Goal: Ask a question

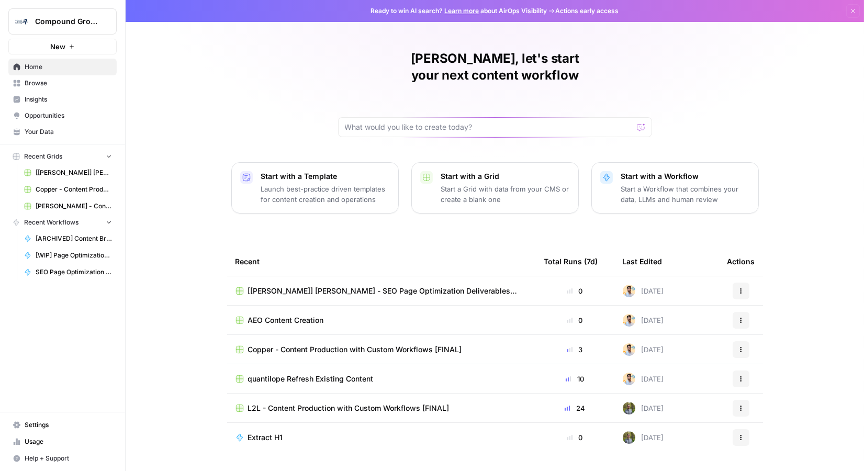
click at [67, 23] on span "Compound Growth" at bounding box center [66, 21] width 63 height 10
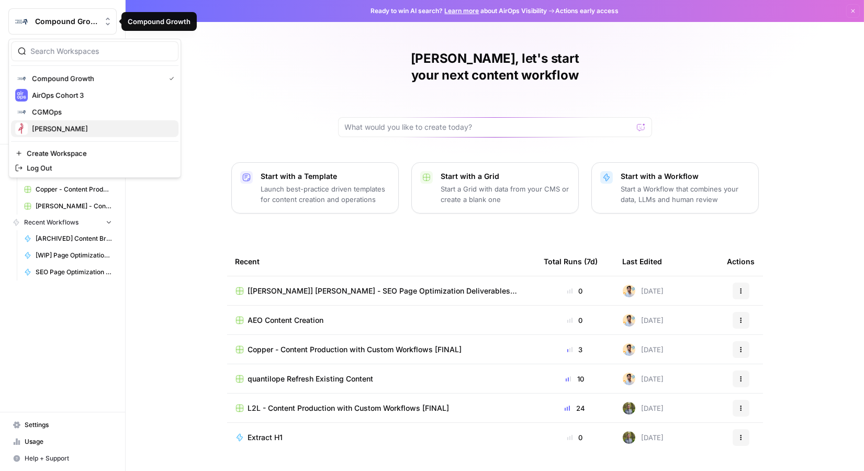
click at [68, 134] on div "[PERSON_NAME]" at bounding box center [94, 129] width 159 height 13
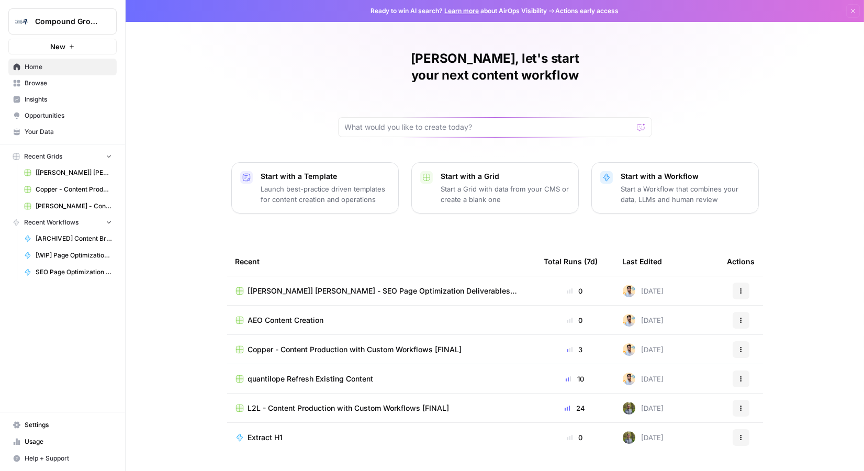
click at [74, 79] on span "Browse" at bounding box center [68, 83] width 87 height 9
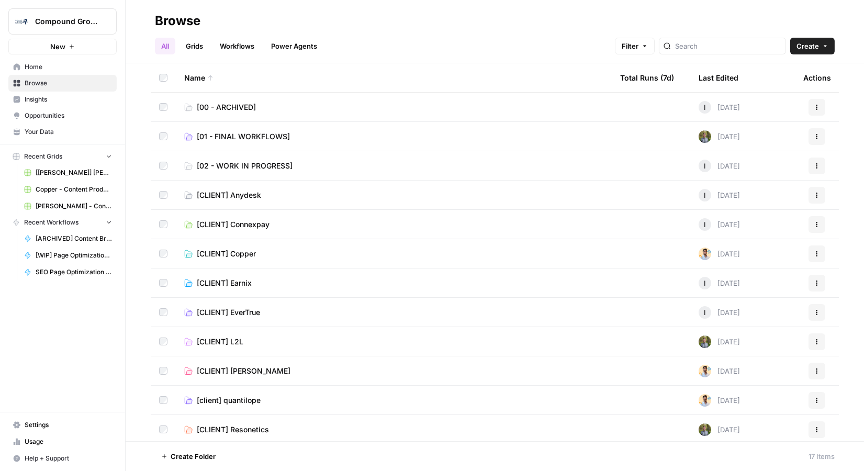
click at [241, 373] on span "[CLIENT] [PERSON_NAME]" at bounding box center [244, 371] width 94 height 10
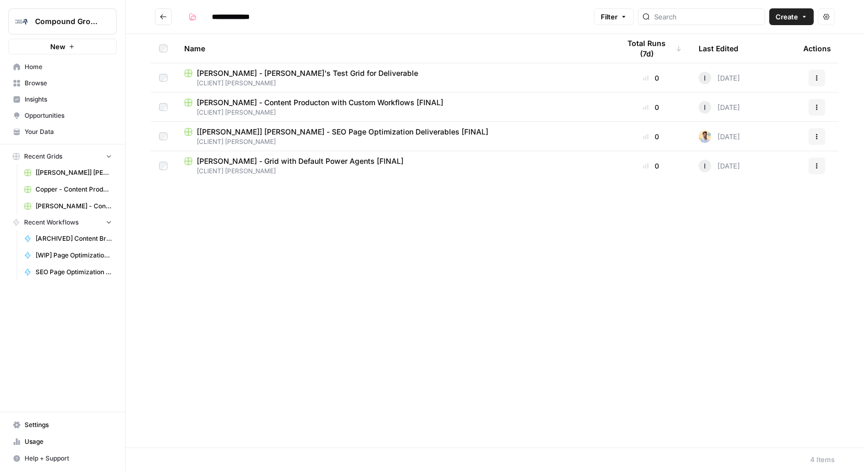
click at [340, 103] on span "[PERSON_NAME] - Content Producton with Custom Workflows [FINAL]" at bounding box center [320, 102] width 247 height 10
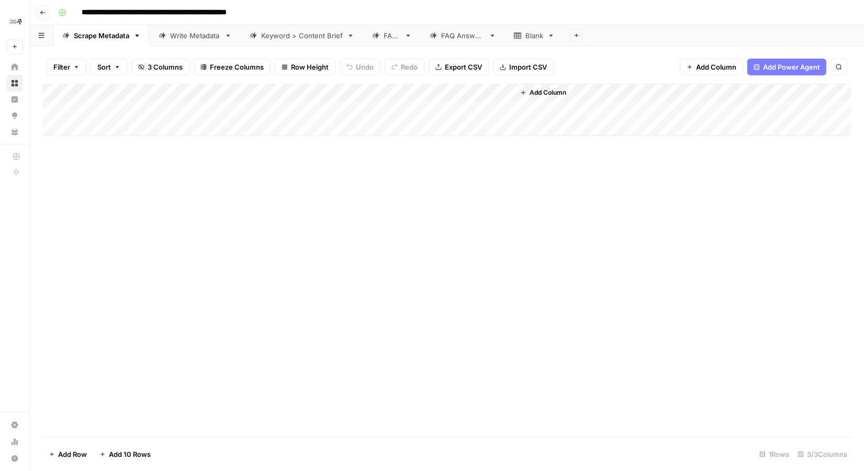
click at [296, 38] on div "Keyword > Content Brief" at bounding box center [302, 35] width 82 height 10
click at [181, 129] on div "Add Column" at bounding box center [446, 110] width 809 height 52
type textarea "**********"
click at [295, 123] on div "Add Column" at bounding box center [446, 119] width 809 height 70
click at [461, 94] on div "Add Column" at bounding box center [446, 119] width 809 height 70
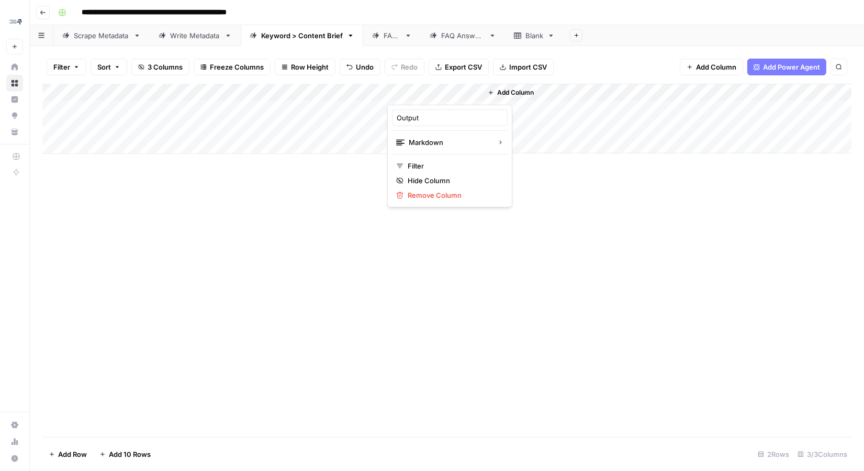
click at [473, 91] on div at bounding box center [434, 94] width 95 height 21
click at [476, 94] on div at bounding box center [434, 94] width 95 height 21
click at [521, 174] on div "Add Column" at bounding box center [446, 260] width 809 height 353
click at [474, 92] on div "Add Column" at bounding box center [446, 119] width 809 height 70
click at [437, 166] on span "Filter" at bounding box center [454, 166] width 92 height 10
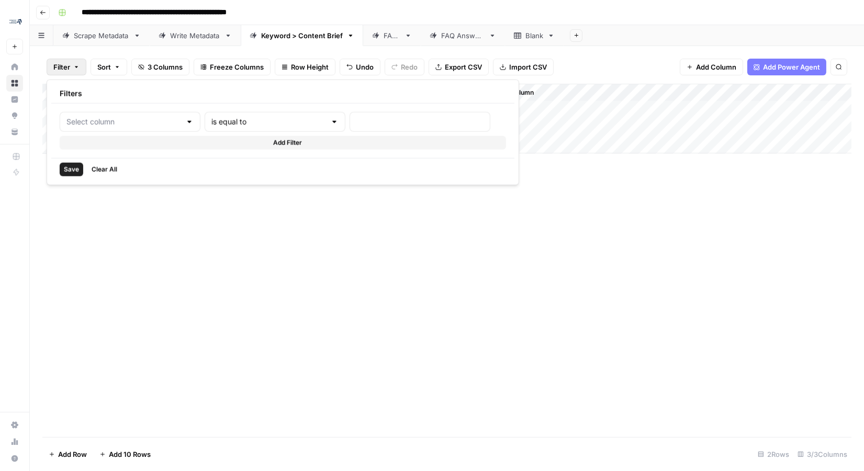
type input "Output"
drag, startPoint x: 533, startPoint y: 273, endPoint x: 504, endPoint y: 219, distance: 60.7
click at [533, 273] on div "Add Column" at bounding box center [446, 260] width 809 height 353
click at [363, 93] on div "Add Column" at bounding box center [446, 119] width 809 height 70
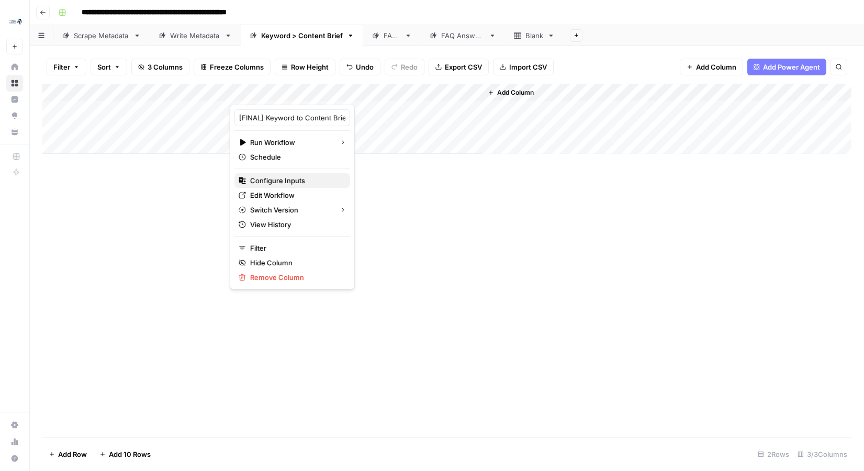
click at [296, 179] on span "Configure Inputs" at bounding box center [296, 180] width 92 height 10
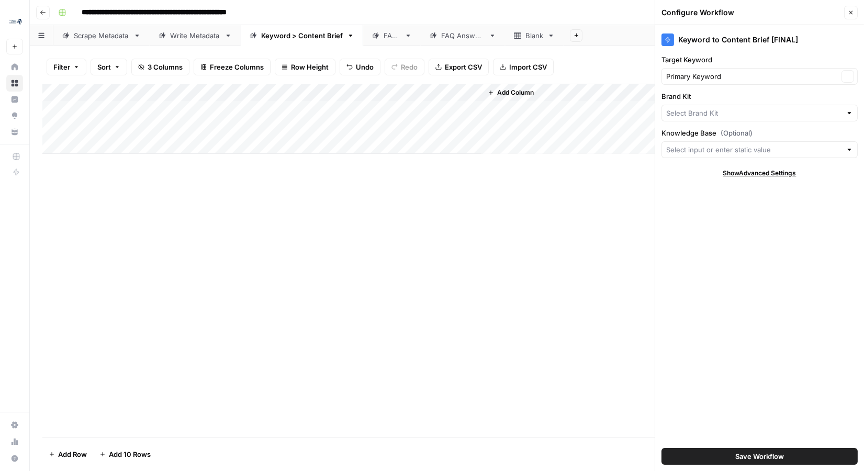
type input "MinIO"
click at [530, 189] on div "Add Column" at bounding box center [446, 260] width 809 height 353
click at [334, 127] on div "Add Column" at bounding box center [446, 119] width 809 height 70
click at [377, 129] on div "Add Column" at bounding box center [446, 119] width 809 height 70
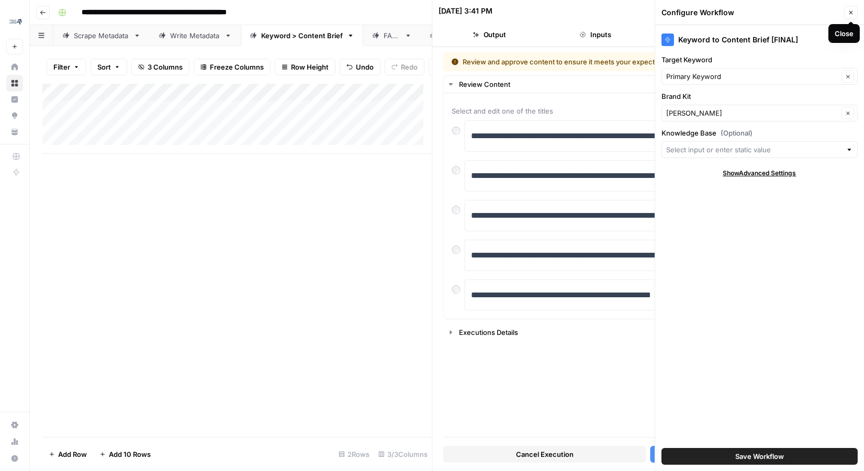
click at [850, 16] on button "Close" at bounding box center [852, 13] width 14 height 14
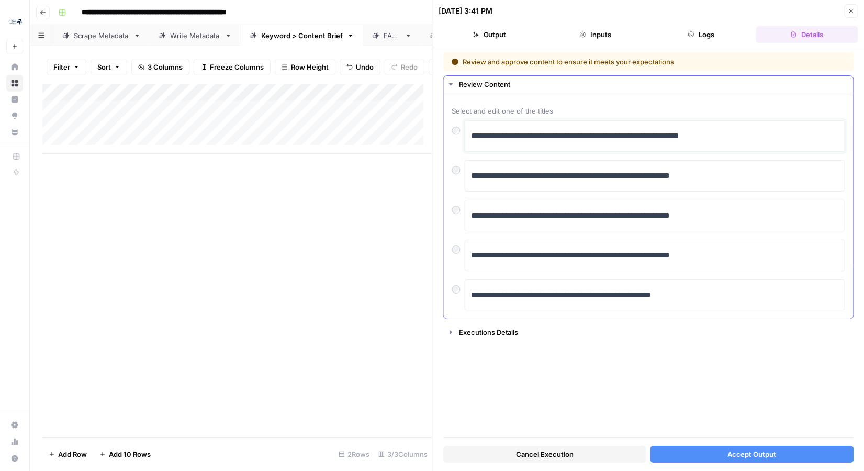
click at [619, 137] on p "**********" at bounding box center [655, 136] width 368 height 14
click at [494, 175] on p "**********" at bounding box center [655, 176] width 368 height 14
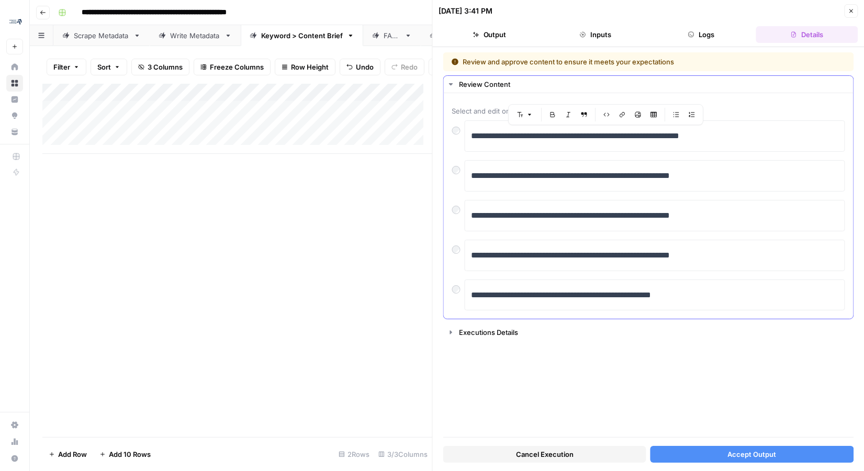
click at [460, 172] on div at bounding box center [458, 167] width 13 height 15
click at [715, 456] on button "Accept Output" at bounding box center [752, 454] width 203 height 17
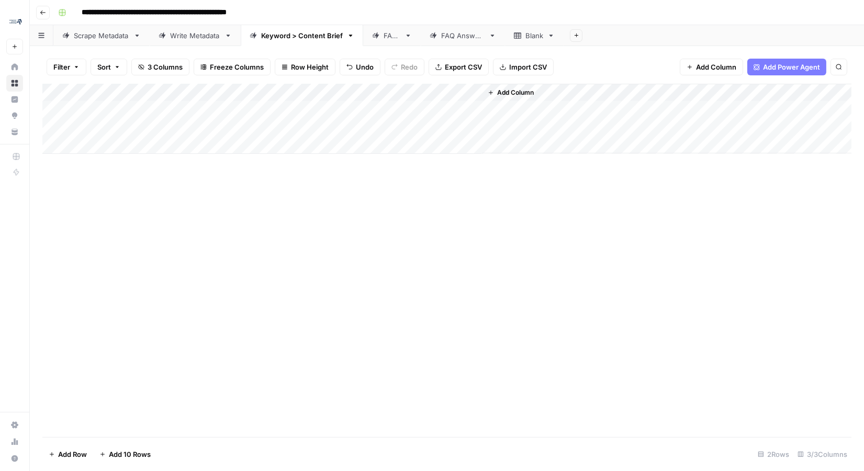
click at [158, 145] on div "Add Column" at bounding box center [446, 119] width 809 height 70
click at [508, 89] on span "Add Column" at bounding box center [515, 92] width 37 height 9
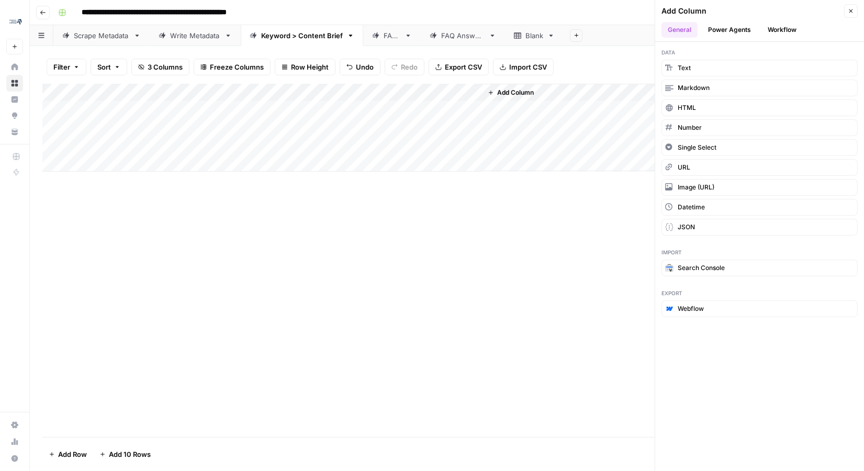
click at [719, 28] on button "Power Agents" at bounding box center [730, 30] width 56 height 16
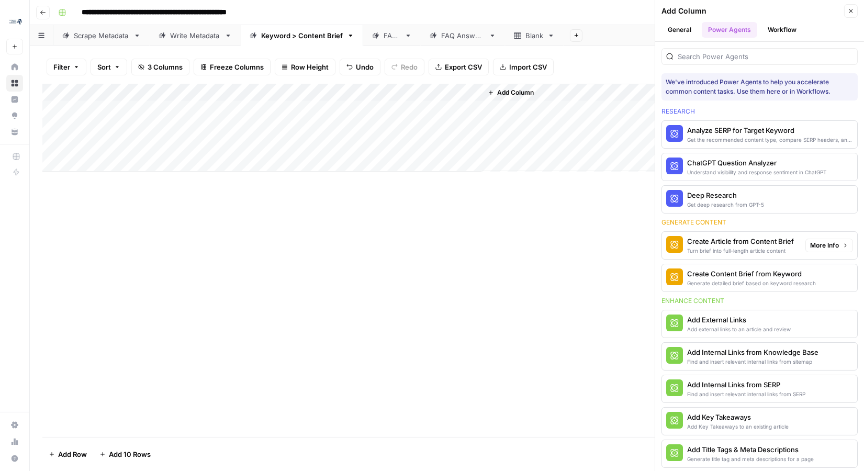
click at [709, 241] on div "Create Article from Content Brief" at bounding box center [740, 241] width 107 height 10
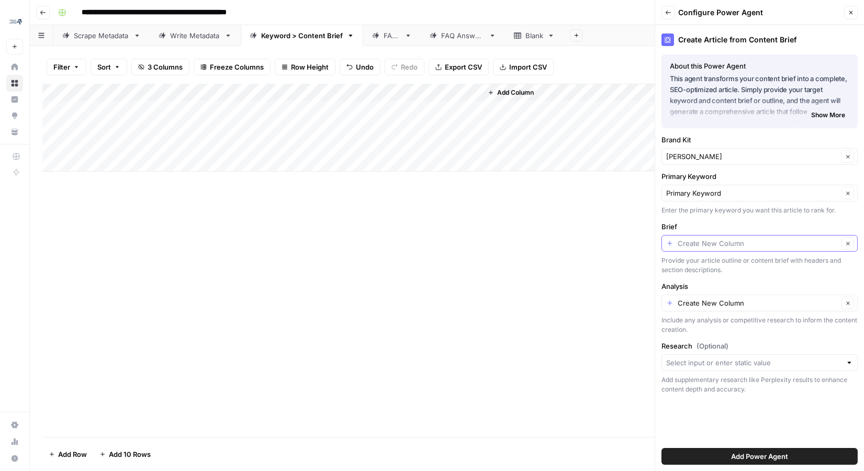
click at [693, 245] on input "Brief" at bounding box center [758, 243] width 161 height 10
click at [707, 314] on span "Output" at bounding box center [758, 314] width 174 height 10
type input "Output"
click at [719, 305] on input "Analysis" at bounding box center [758, 303] width 161 height 10
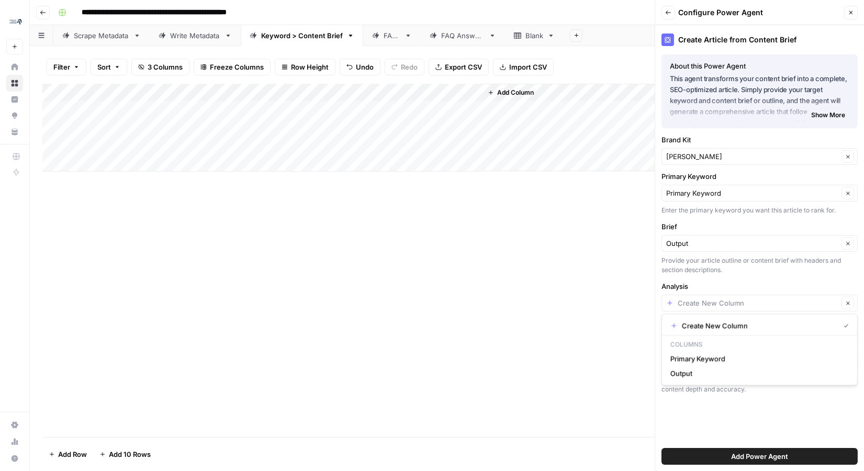
type input "Create New Column"
click at [712, 284] on label "Analysis" at bounding box center [760, 286] width 196 height 10
click at [712, 298] on input "Create New Column" at bounding box center [758, 303] width 161 height 10
click at [716, 300] on input "Analysis" at bounding box center [758, 303] width 161 height 10
type input "Create New Column"
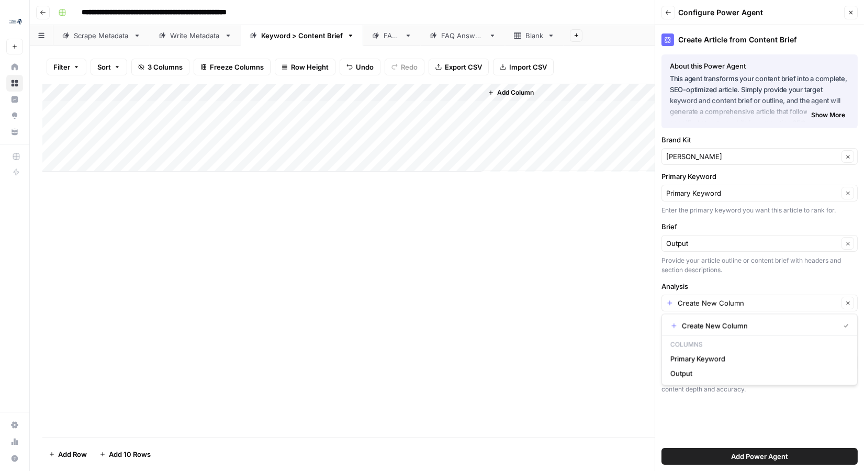
click at [714, 276] on div "Create Article from Content Brief About this Power Agent This agent transforms …" at bounding box center [760, 248] width 209 height 446
click at [717, 454] on button "Add Power Agent" at bounding box center [760, 456] width 196 height 17
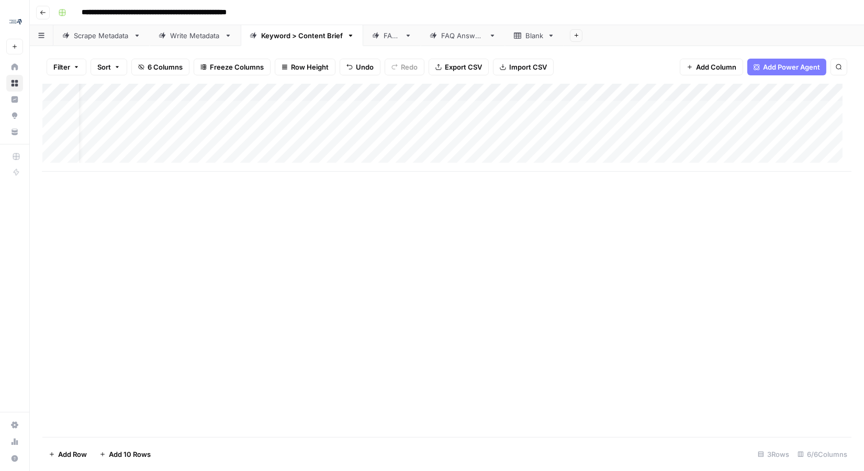
scroll to position [0, 25]
click at [561, 91] on div "Add Column" at bounding box center [446, 128] width 809 height 88
click at [578, 112] on div "Add Column" at bounding box center [446, 128] width 809 height 88
click at [740, 91] on div "Add Column" at bounding box center [446, 128] width 809 height 88
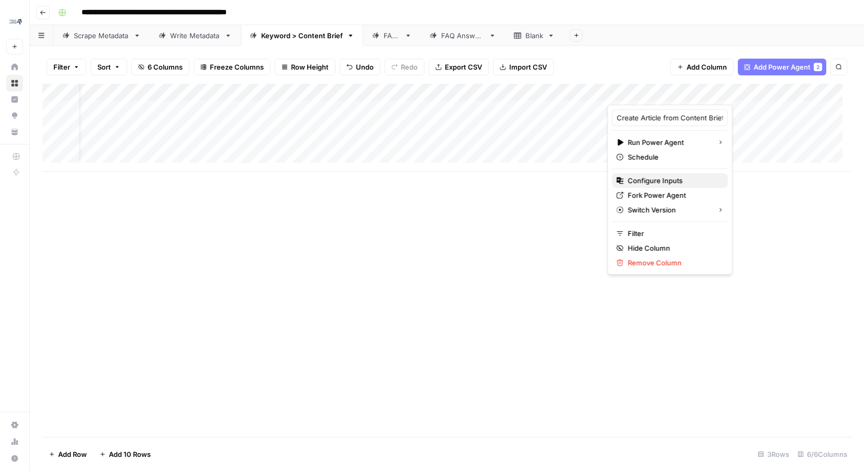
click at [658, 175] on span "Configure Inputs" at bounding box center [674, 180] width 92 height 10
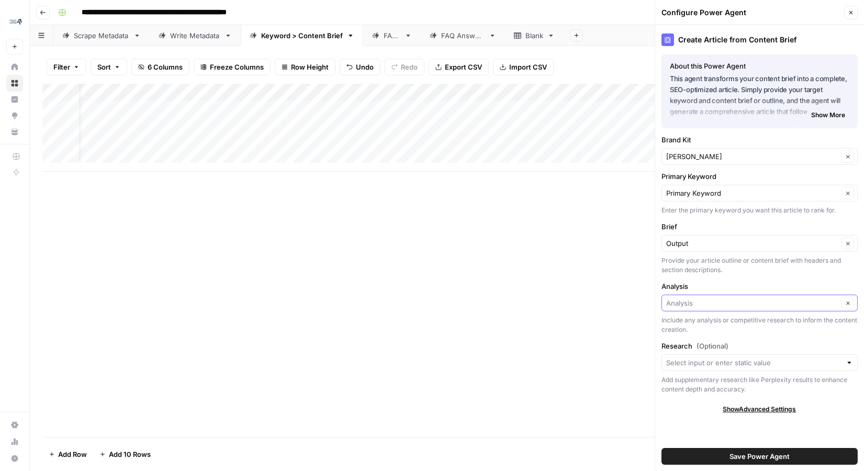
click at [684, 298] on input "Analysis" at bounding box center [753, 303] width 172 height 10
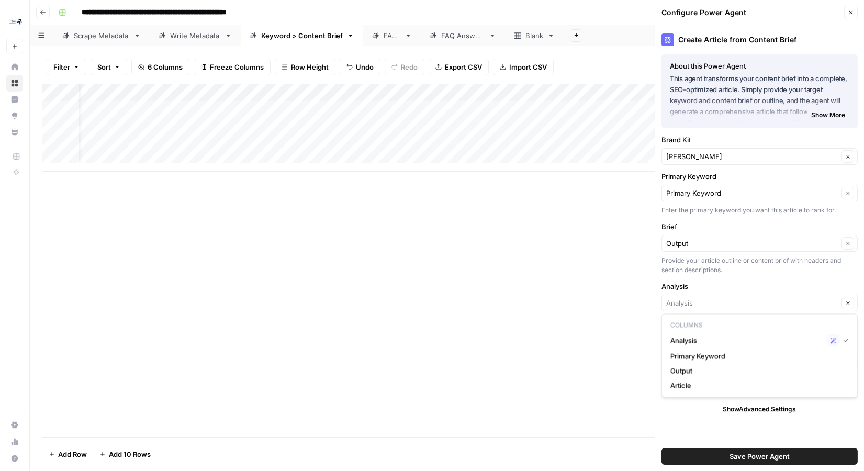
type input "Analysis"
click at [694, 281] on label "Analysis" at bounding box center [760, 286] width 196 height 10
click at [694, 298] on input "Analysis" at bounding box center [753, 303] width 172 height 10
type input "Analysis"
drag, startPoint x: 694, startPoint y: 284, endPoint x: 685, endPoint y: 276, distance: 12.6
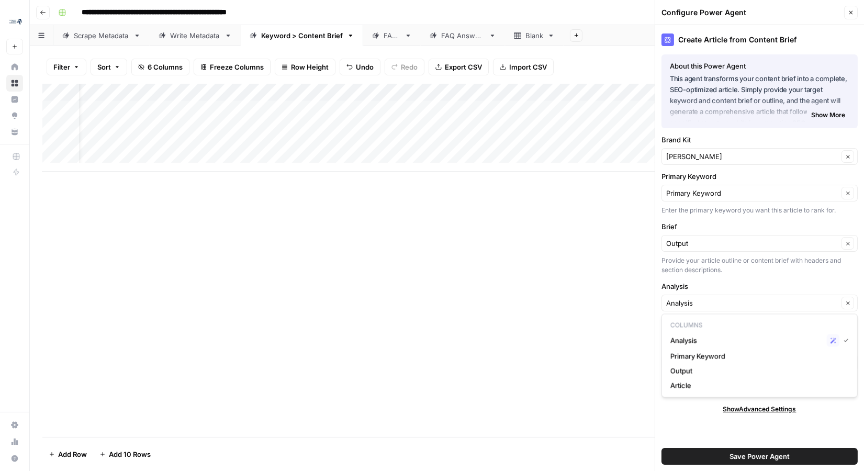
click at [694, 283] on label "Analysis" at bounding box center [760, 286] width 196 height 10
click at [694, 298] on input "Analysis" at bounding box center [753, 303] width 172 height 10
type input "Analysis"
click at [657, 263] on div "Create Article from Content Brief About this Power Agent This agent transforms …" at bounding box center [760, 248] width 209 height 446
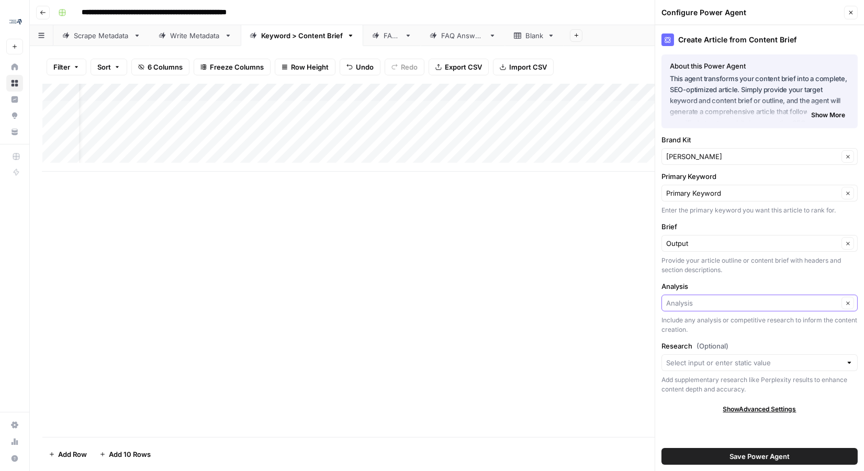
click at [686, 298] on input "Analysis" at bounding box center [753, 303] width 172 height 10
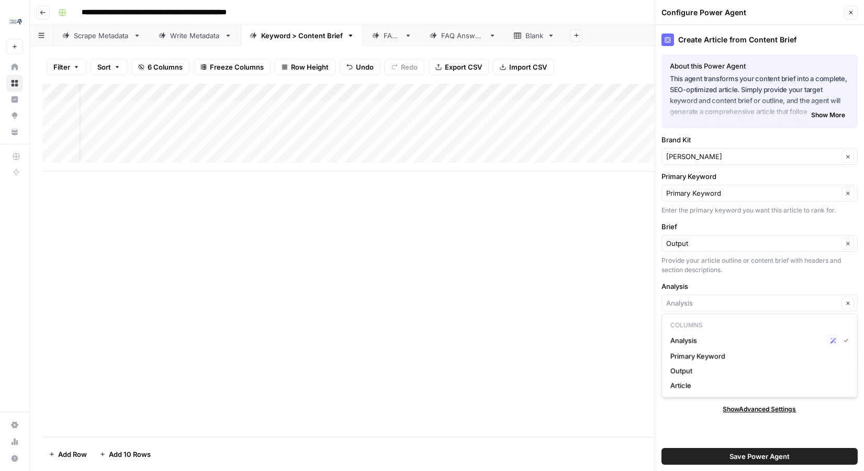
type input "Analysis"
click at [701, 268] on div "Provide your article outline or content brief with headers and section descript…" at bounding box center [760, 265] width 196 height 19
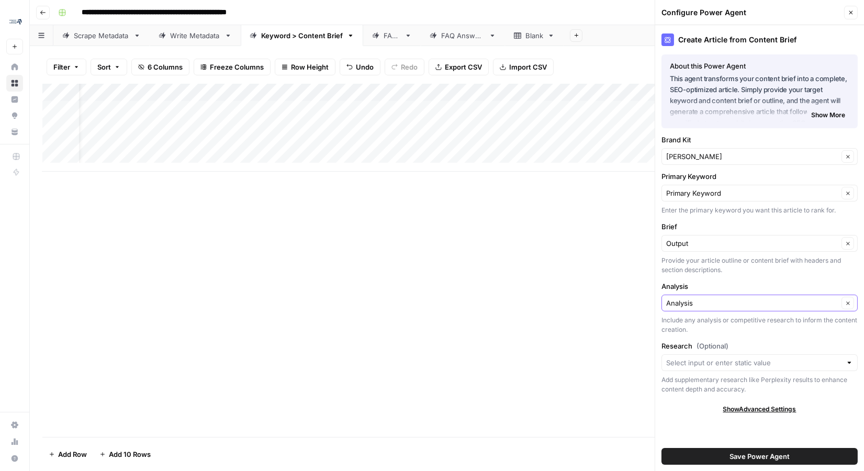
click at [846, 304] on button "Clear" at bounding box center [848, 303] width 13 height 13
click at [847, 302] on icon "button" at bounding box center [849, 304] width 6 height 6
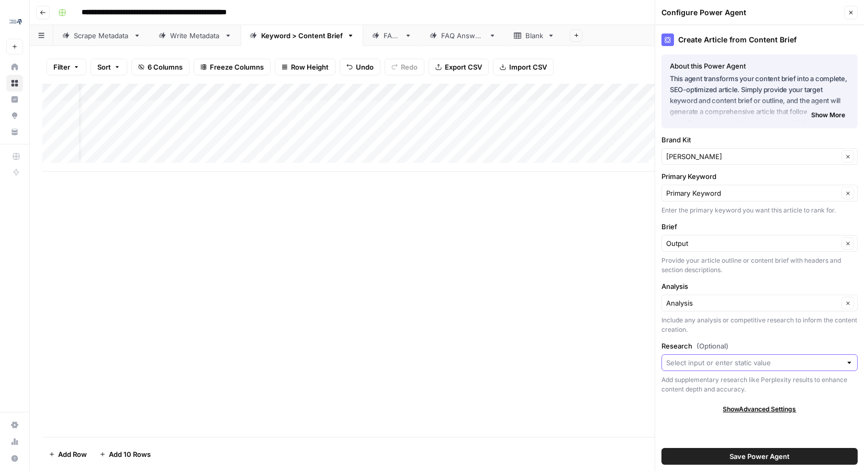
click at [723, 358] on input "Research (Optional)" at bounding box center [754, 363] width 175 height 10
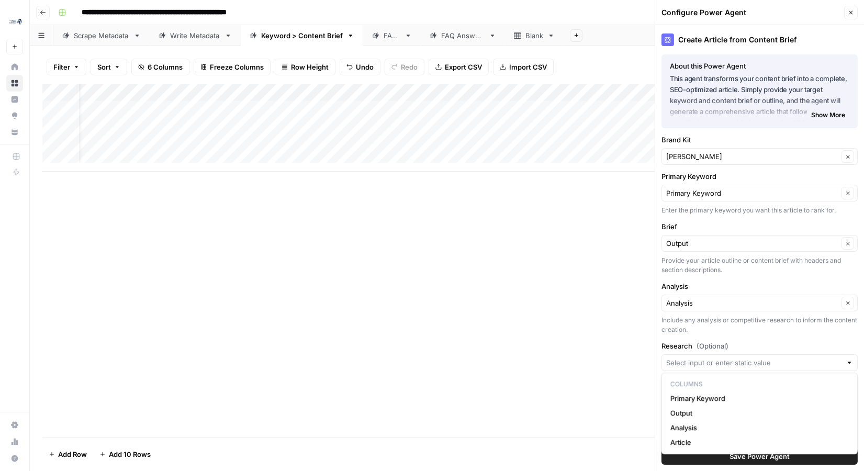
click at [725, 334] on div "Create Article from Content Brief About this Power Agent This agent transforms …" at bounding box center [760, 248] width 209 height 446
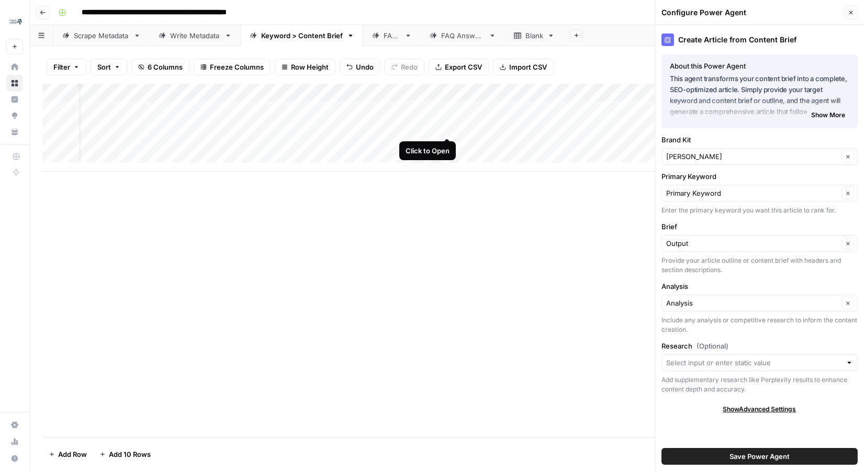
click at [445, 128] on div "Add Column" at bounding box center [446, 128] width 809 height 88
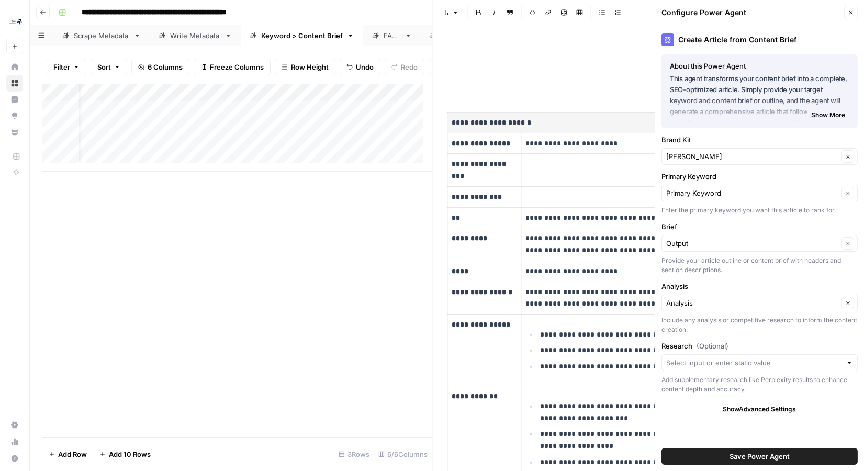
click at [855, 9] on button "Close" at bounding box center [852, 13] width 14 height 14
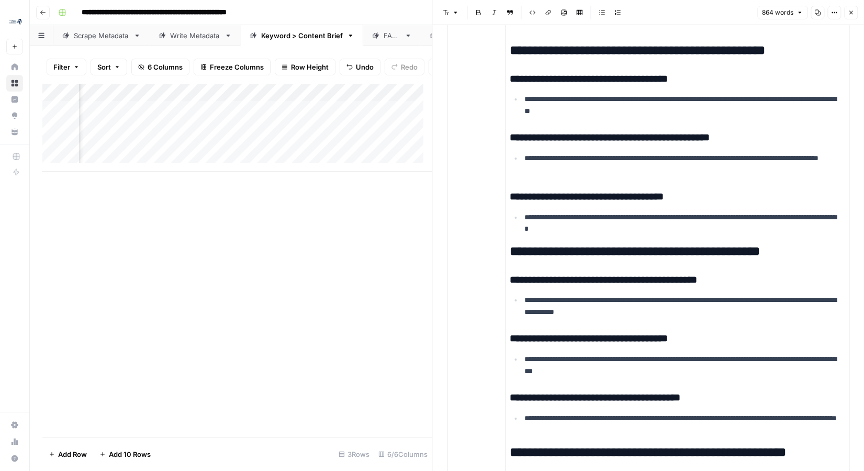
scroll to position [0, 317]
click at [364, 136] on div "Add Column" at bounding box center [237, 128] width 390 height 88
click at [383, 136] on div "Add Column" at bounding box center [237, 128] width 390 height 88
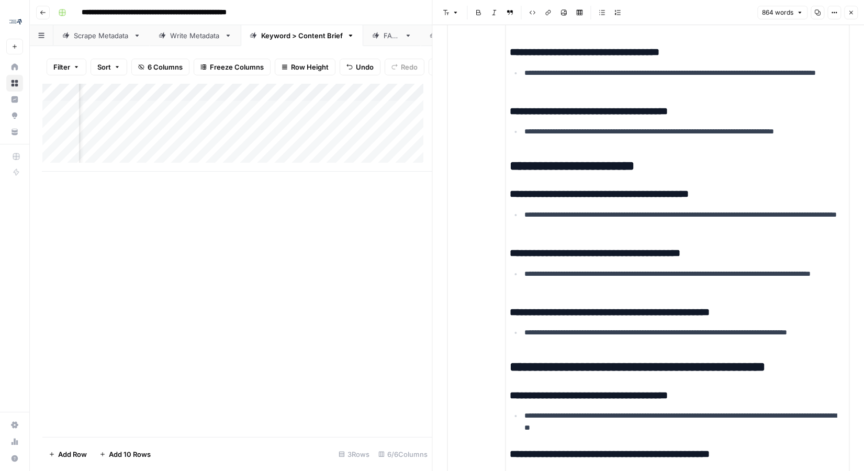
scroll to position [0, 408]
click at [358, 100] on div "Add Column" at bounding box center [237, 128] width 390 height 88
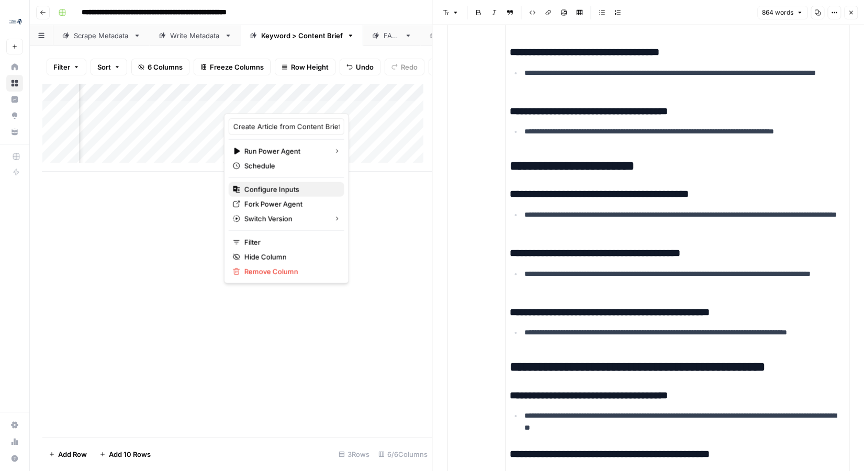
click at [285, 186] on span "Configure Inputs" at bounding box center [291, 189] width 92 height 10
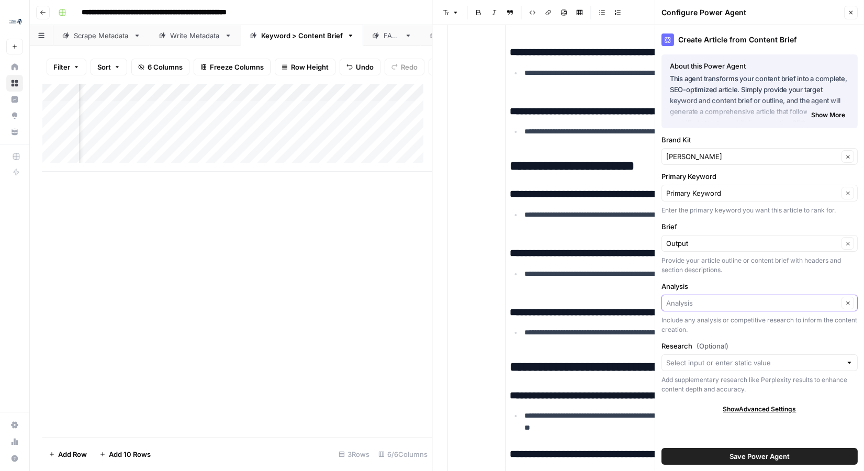
click at [711, 298] on input "Analysis" at bounding box center [753, 303] width 172 height 10
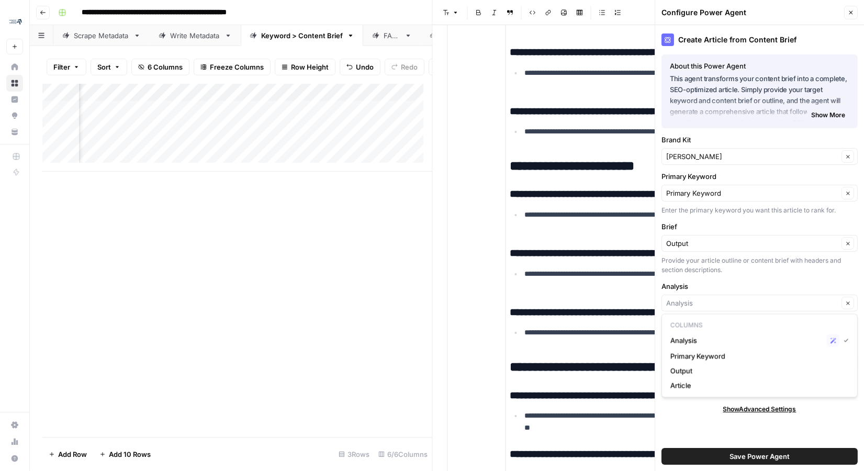
type input "Analysis"
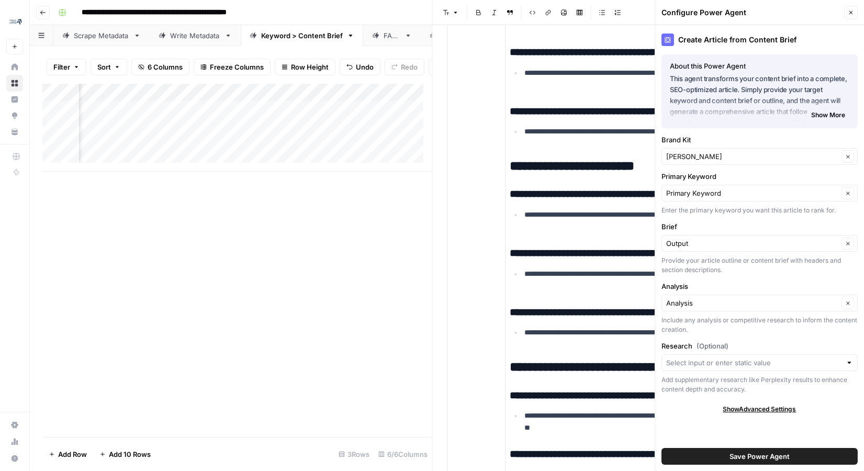
click at [710, 287] on label "Analysis" at bounding box center [760, 286] width 196 height 10
click at [710, 298] on input "Analysis" at bounding box center [753, 303] width 172 height 10
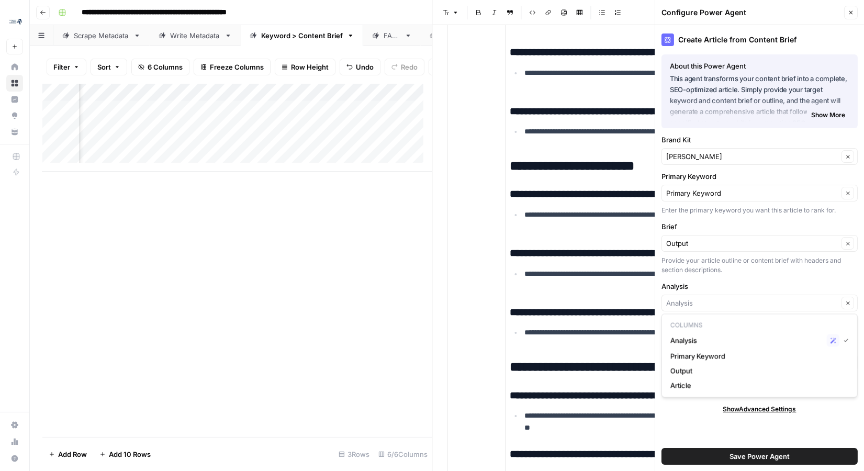
type input "Analysis"
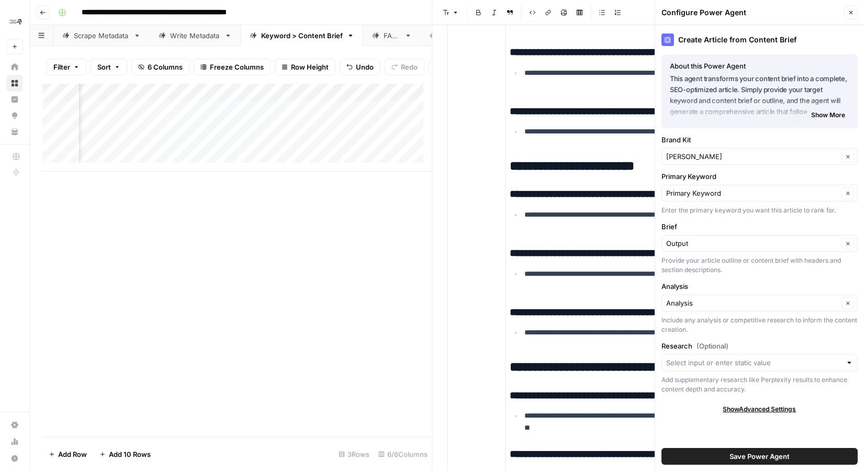
click at [719, 281] on label "Analysis" at bounding box center [760, 286] width 196 height 10
click at [719, 298] on input "Analysis" at bounding box center [753, 303] width 172 height 10
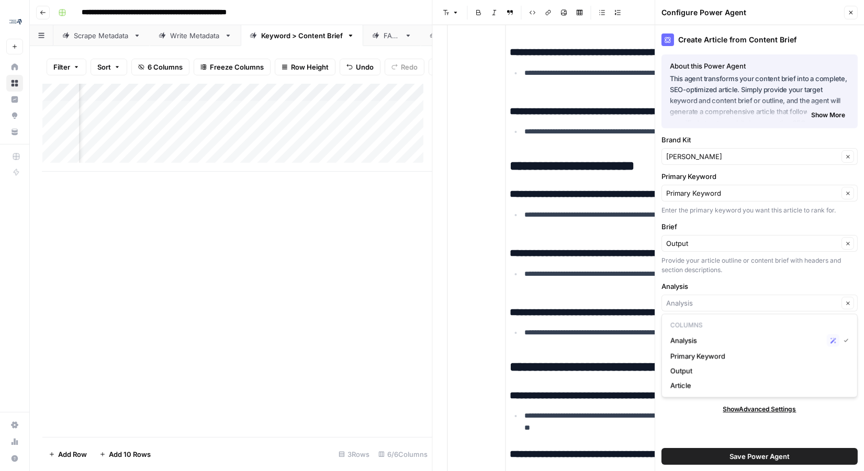
type input "Analysis"
click at [703, 414] on div "Create Article from Content Brief About this Power Agent This agent transforms …" at bounding box center [760, 248] width 209 height 446
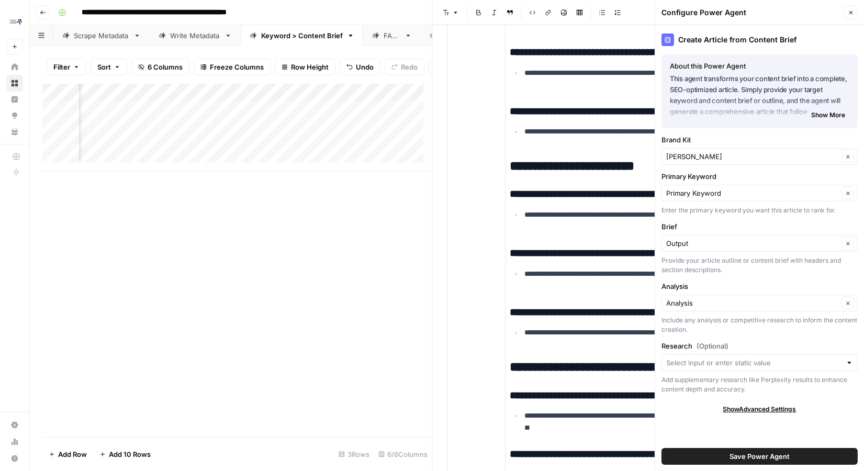
click at [749, 411] on span "Show Advanced Settings" at bounding box center [760, 409] width 73 height 9
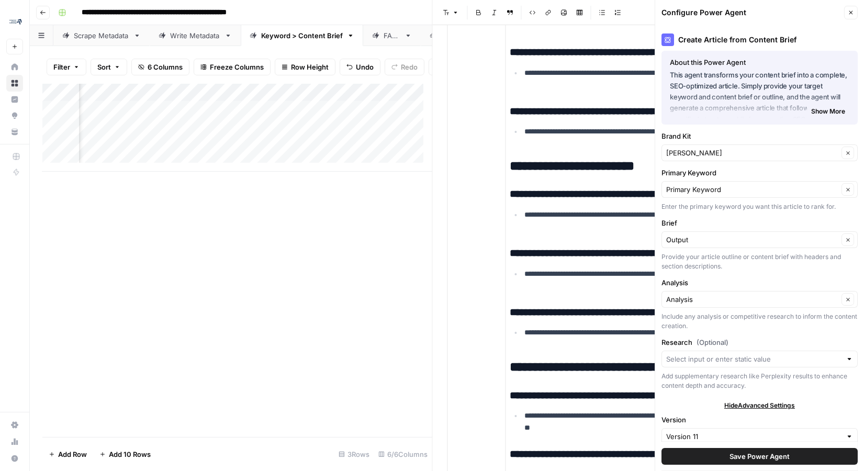
scroll to position [10, 0]
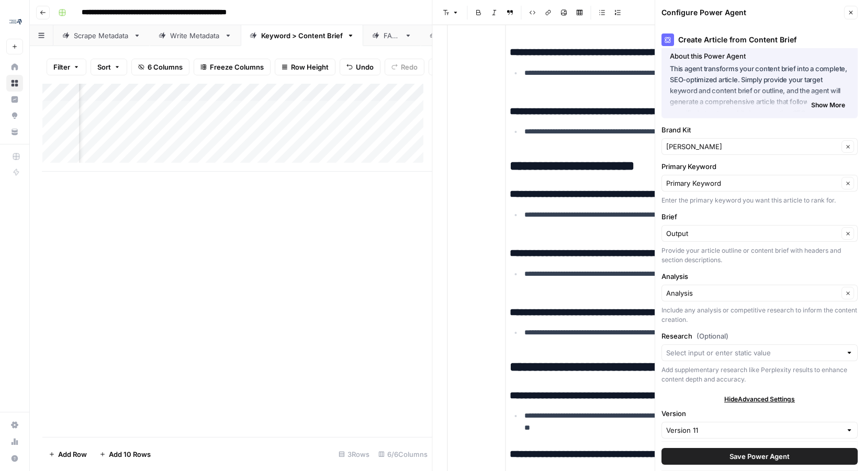
click at [824, 102] on span "Show More" at bounding box center [829, 105] width 34 height 9
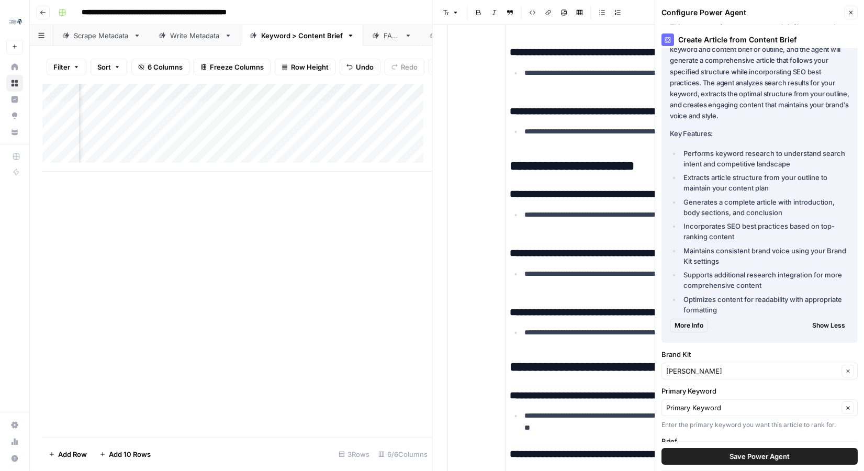
scroll to position [64, 0]
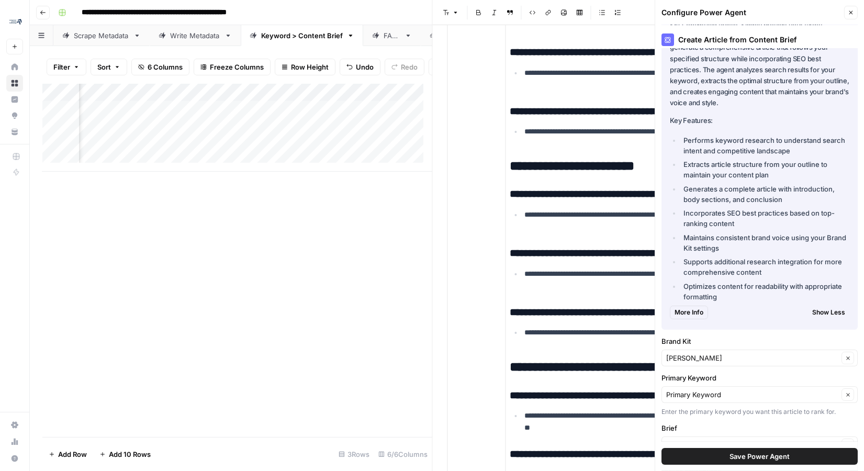
click at [684, 315] on span "More Info" at bounding box center [689, 312] width 29 height 9
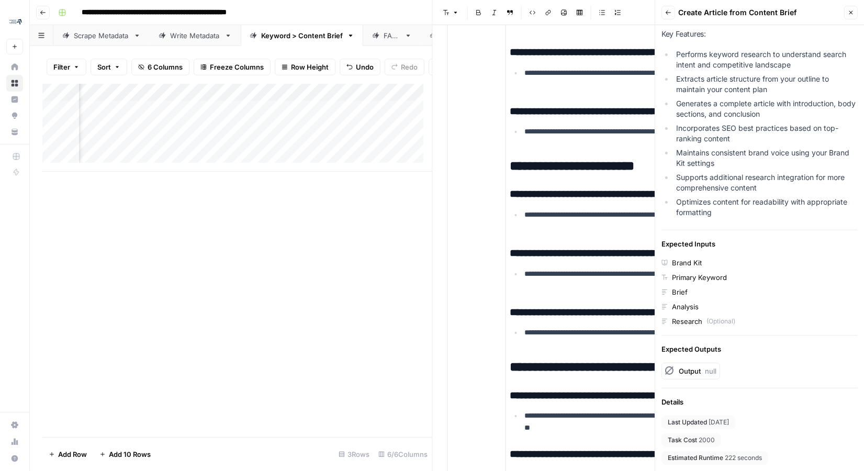
scroll to position [169, 0]
click at [683, 303] on div "Analysis" at bounding box center [685, 307] width 27 height 10
click at [664, 308] on icon at bounding box center [665, 307] width 6 height 6
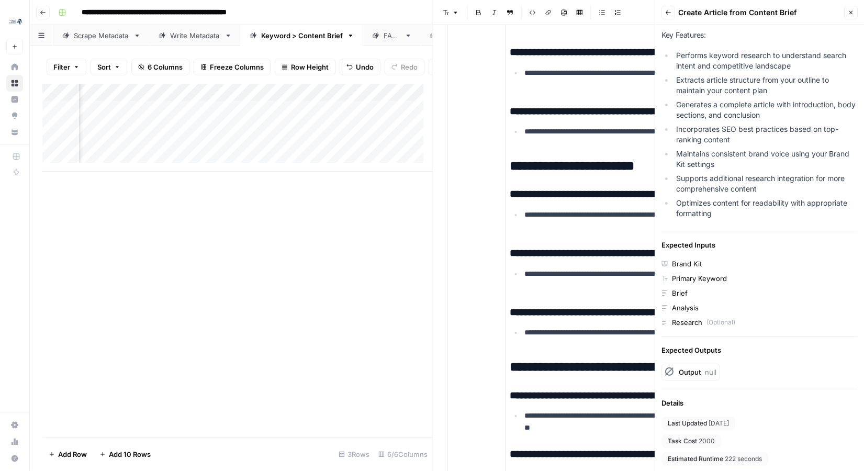
scroll to position [0, 0]
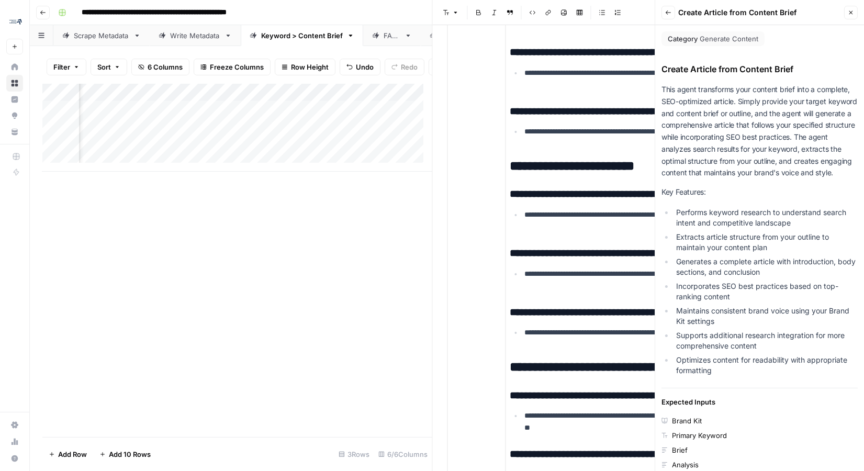
click at [357, 101] on div "Add Column" at bounding box center [237, 128] width 390 height 88
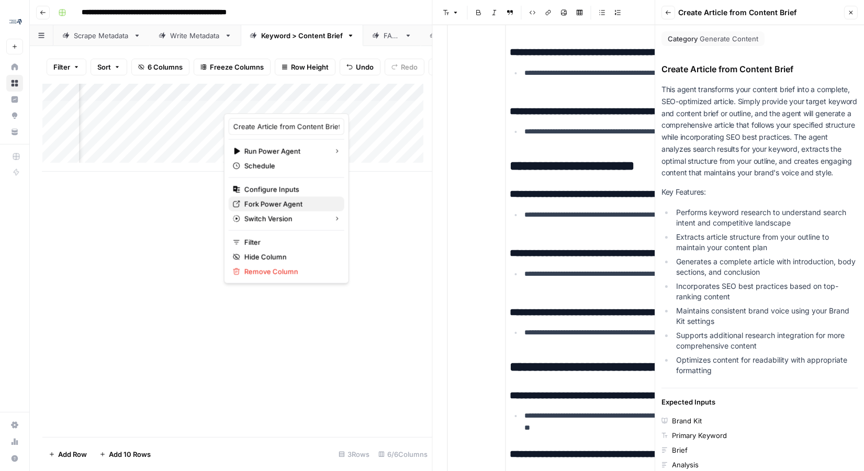
click at [284, 206] on span "Fork Power Agent" at bounding box center [291, 204] width 92 height 10
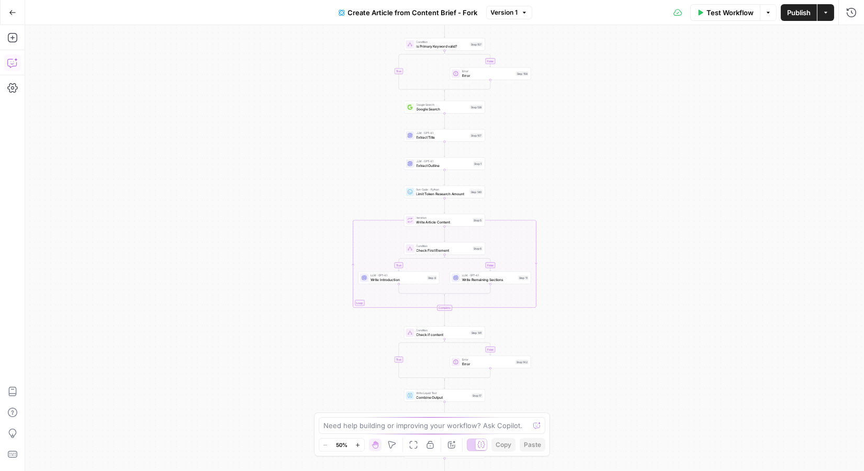
click at [17, 59] on icon "button" at bounding box center [12, 63] width 10 height 10
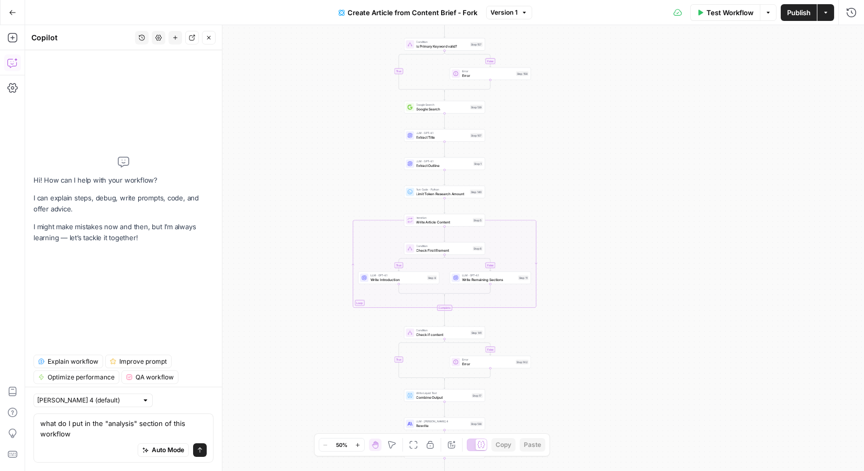
type textarea "what do I put in the "analysis" section of this workflow?"
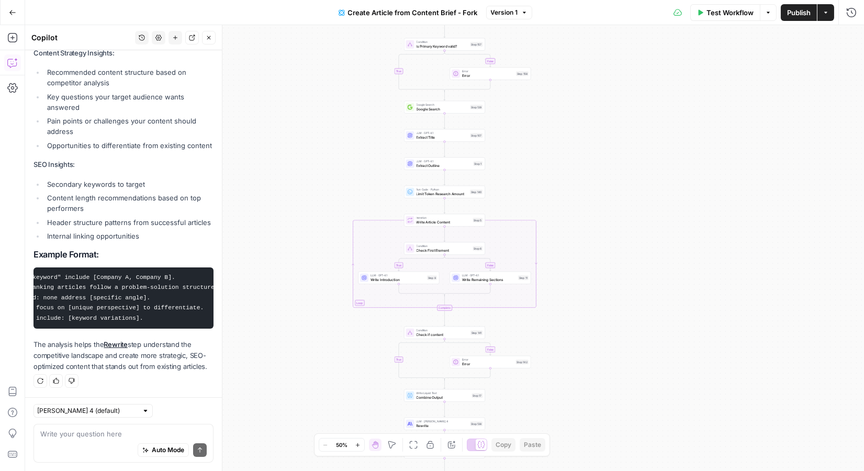
scroll to position [0, 83]
click at [14, 15] on icon "button" at bounding box center [12, 12] width 7 height 7
